Goal: Navigation & Orientation: Find specific page/section

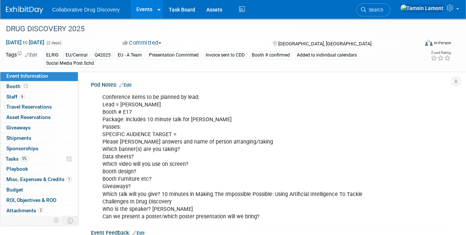
click at [20, 8] on img at bounding box center [24, 9] width 37 height 7
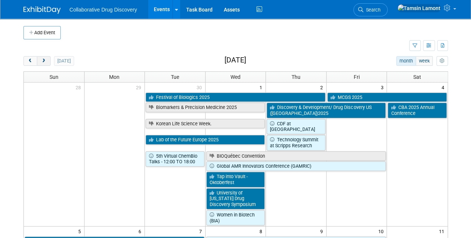
click at [47, 60] on button "next" at bounding box center [44, 61] width 14 height 10
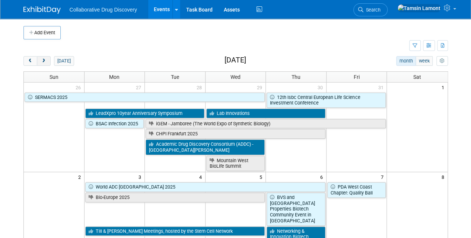
click at [47, 60] on button "next" at bounding box center [44, 61] width 14 height 10
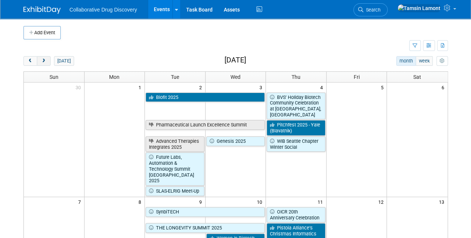
click at [47, 60] on button "next" at bounding box center [44, 61] width 14 height 10
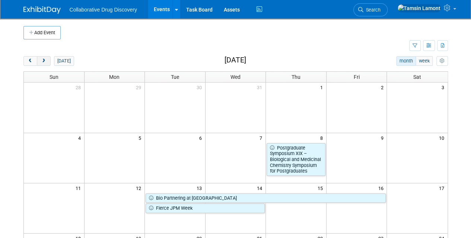
click at [47, 60] on button "next" at bounding box center [44, 61] width 14 height 10
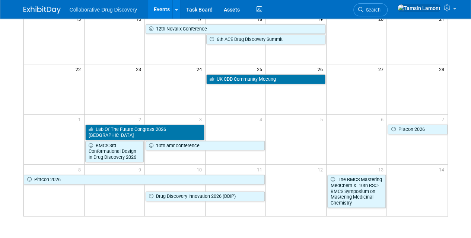
scroll to position [172, 0]
